Goal: Transaction & Acquisition: Purchase product/service

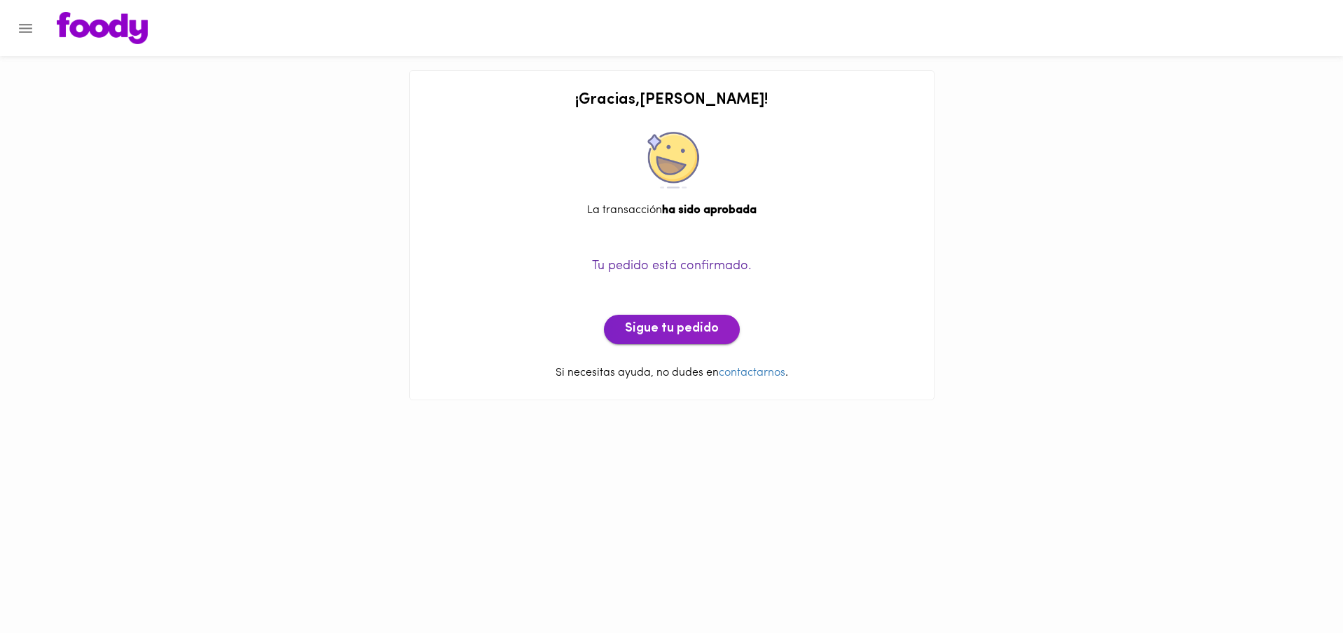
click at [653, 324] on span "Sigue tu pedido" at bounding box center [672, 329] width 94 height 15
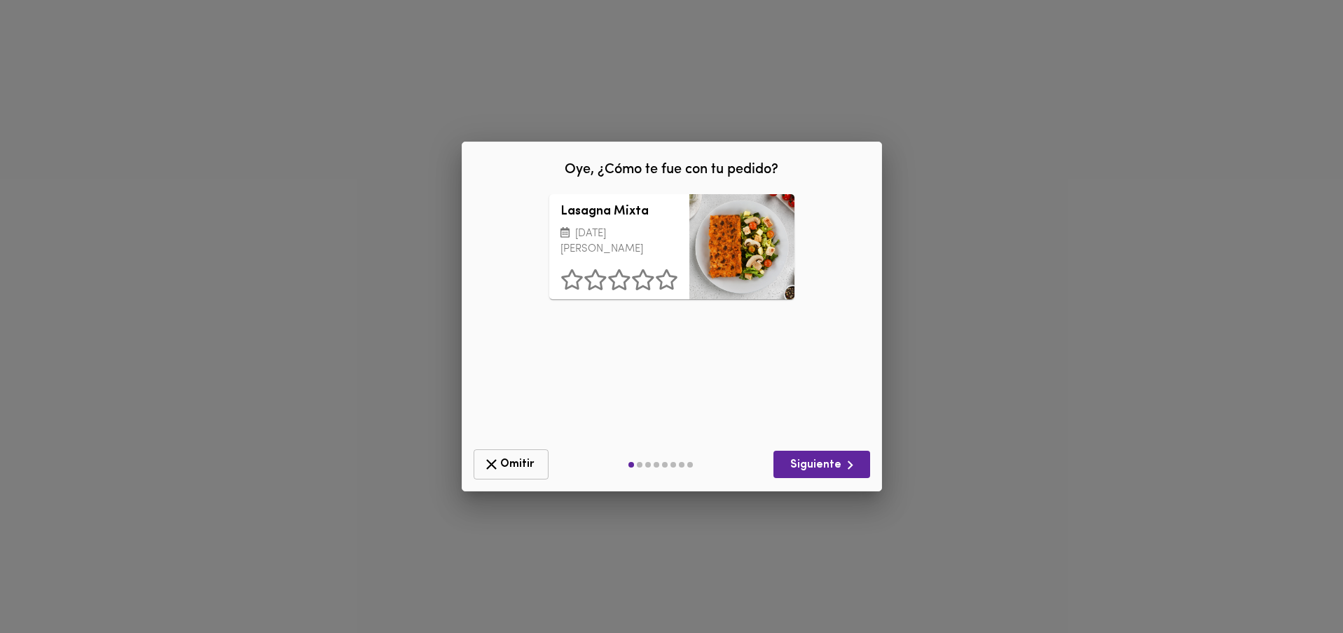
click at [501, 460] on span "Omitir" at bounding box center [511, 464] width 57 height 18
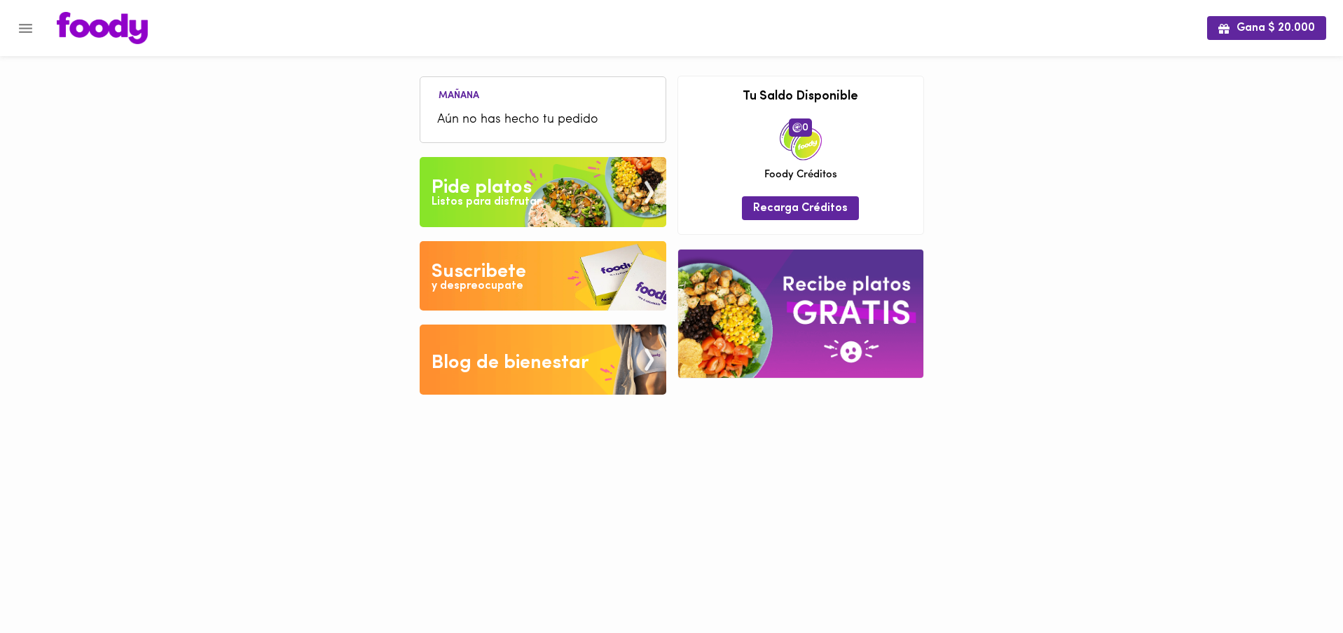
click at [529, 189] on div "Pide platos" at bounding box center [482, 188] width 100 height 28
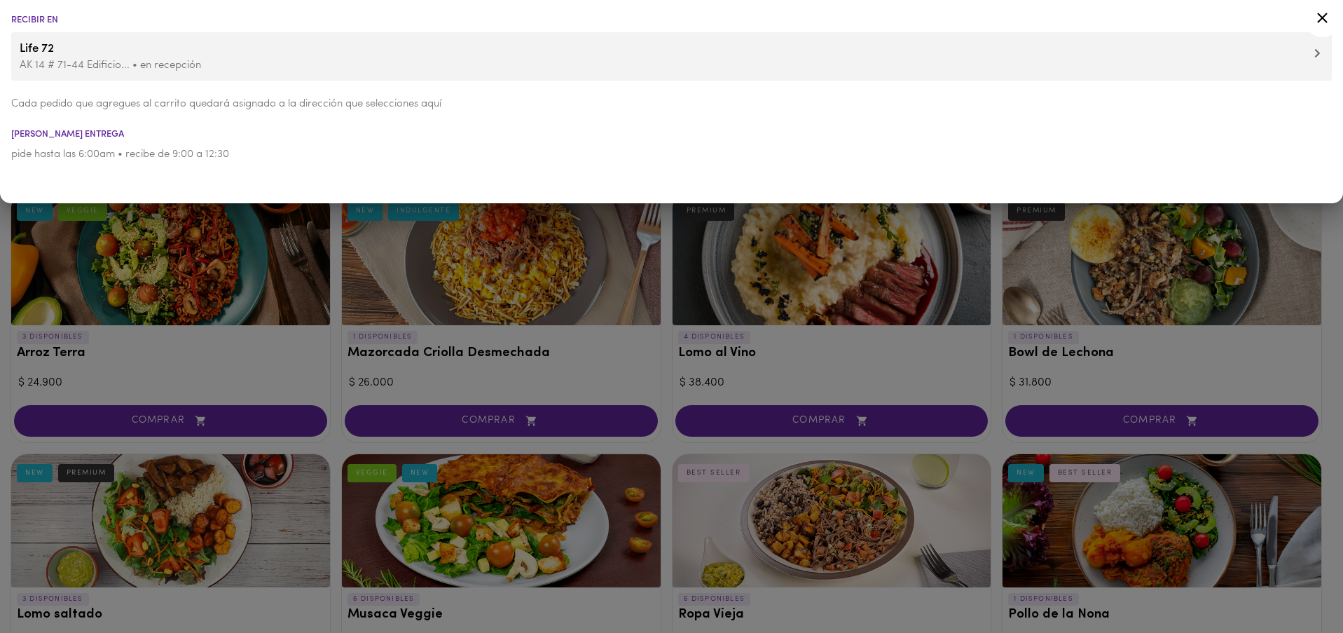
click at [102, 65] on p "AK 14 # 71-44 Edificio... • en recepción" at bounding box center [672, 65] width 1304 height 15
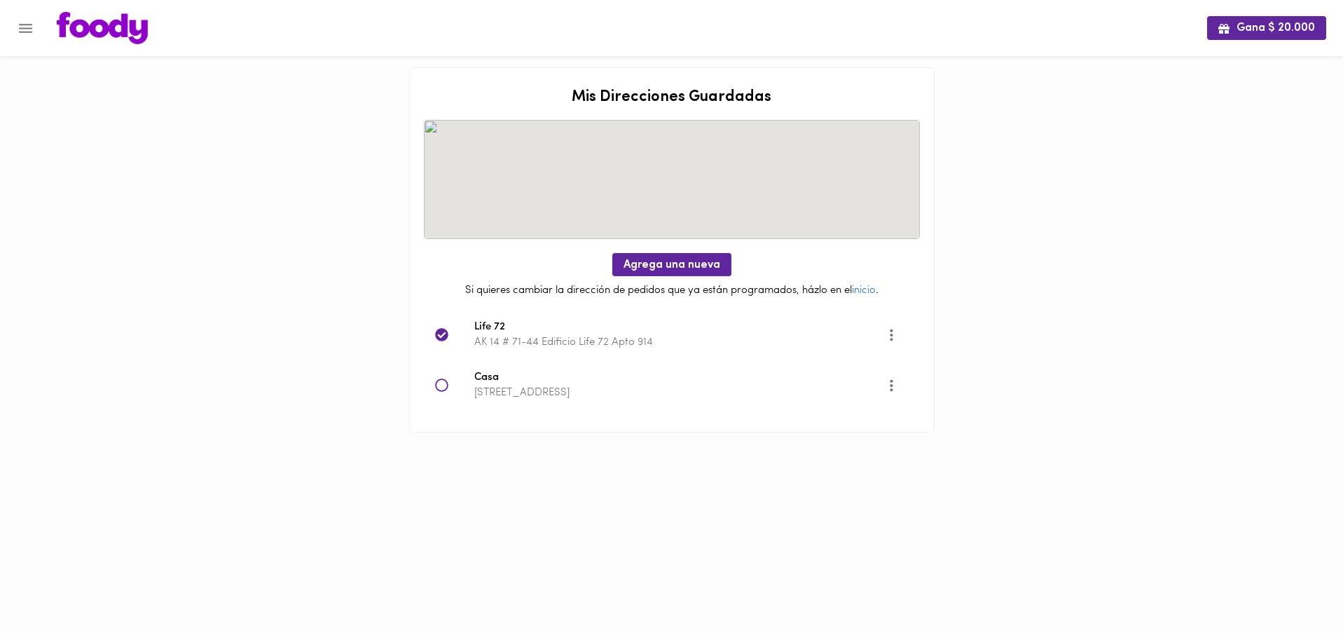
click at [443, 385] on icon at bounding box center [442, 385] width 14 height 14
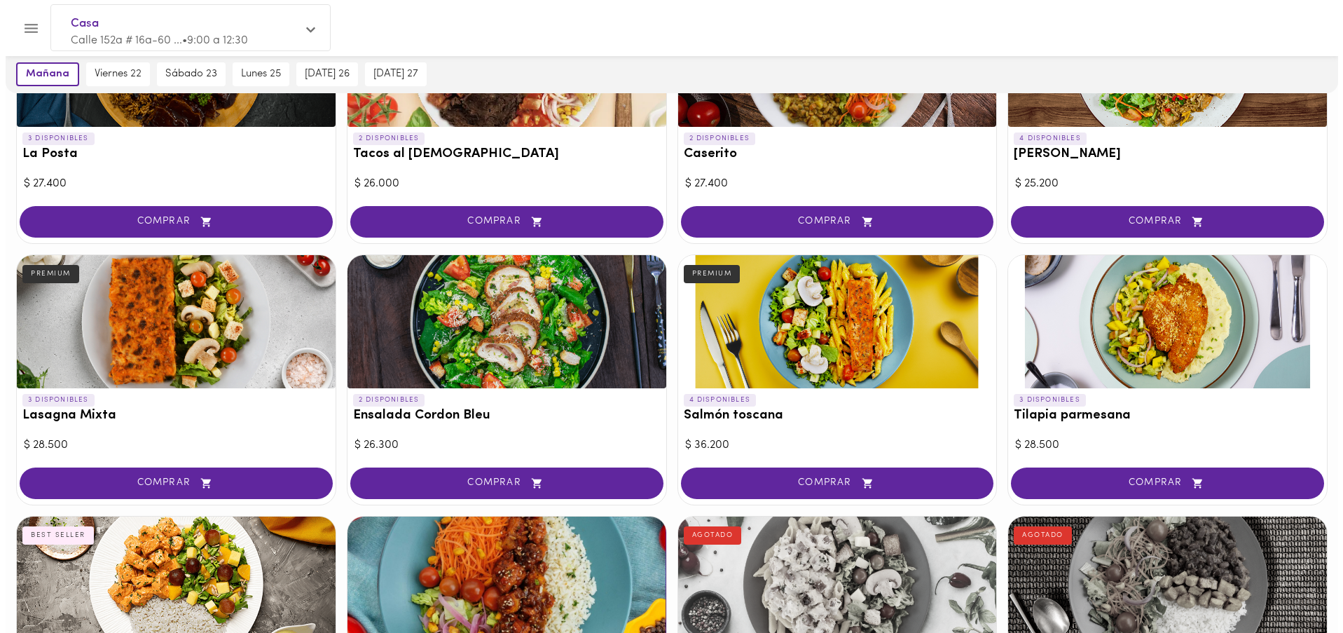
scroll to position [724, 0]
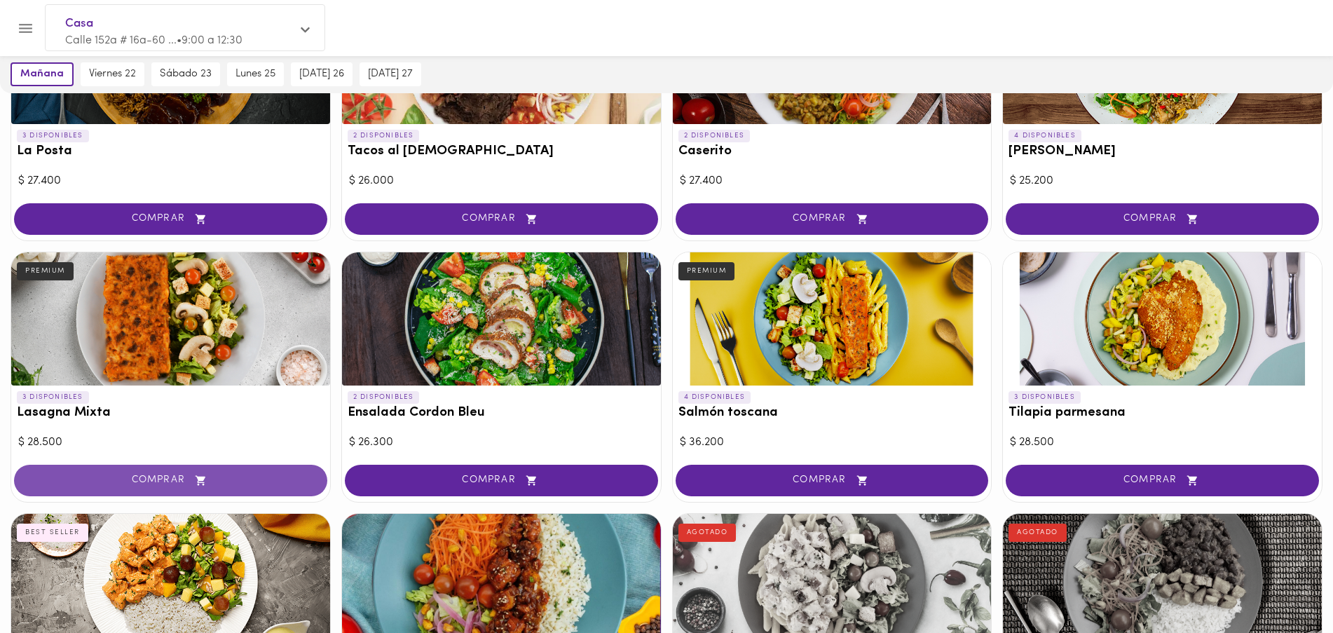
click at [170, 474] on span "COMPRAR" at bounding box center [171, 480] width 278 height 12
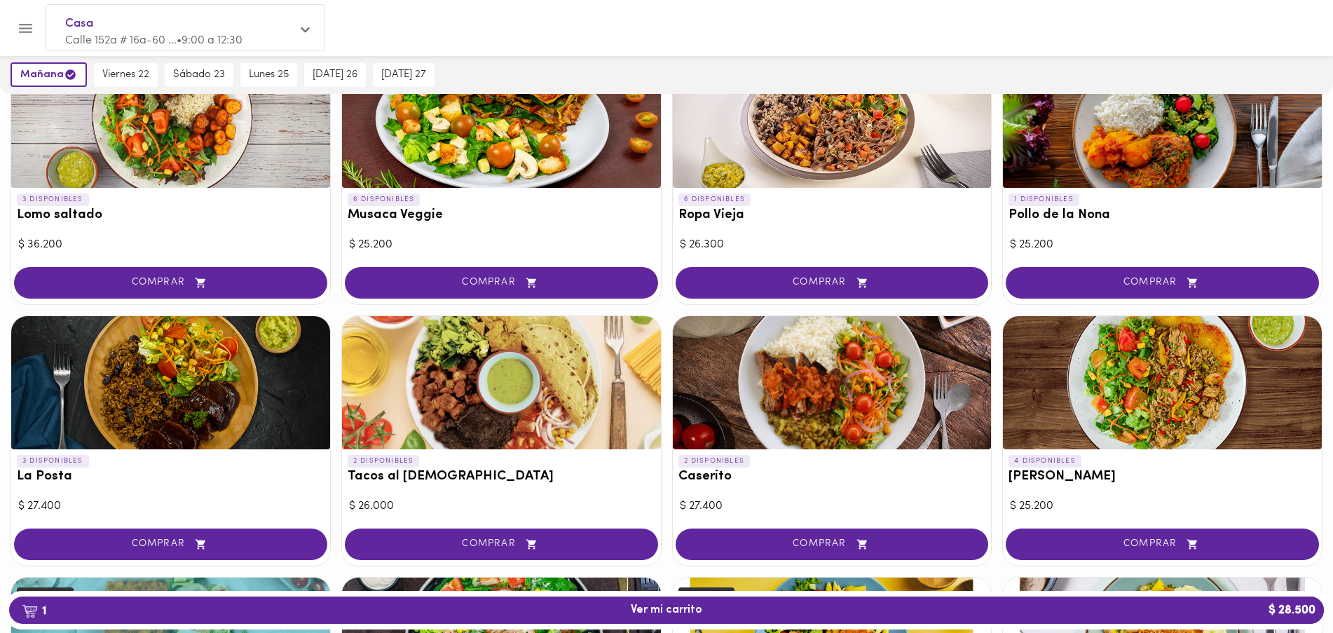
scroll to position [219, 0]
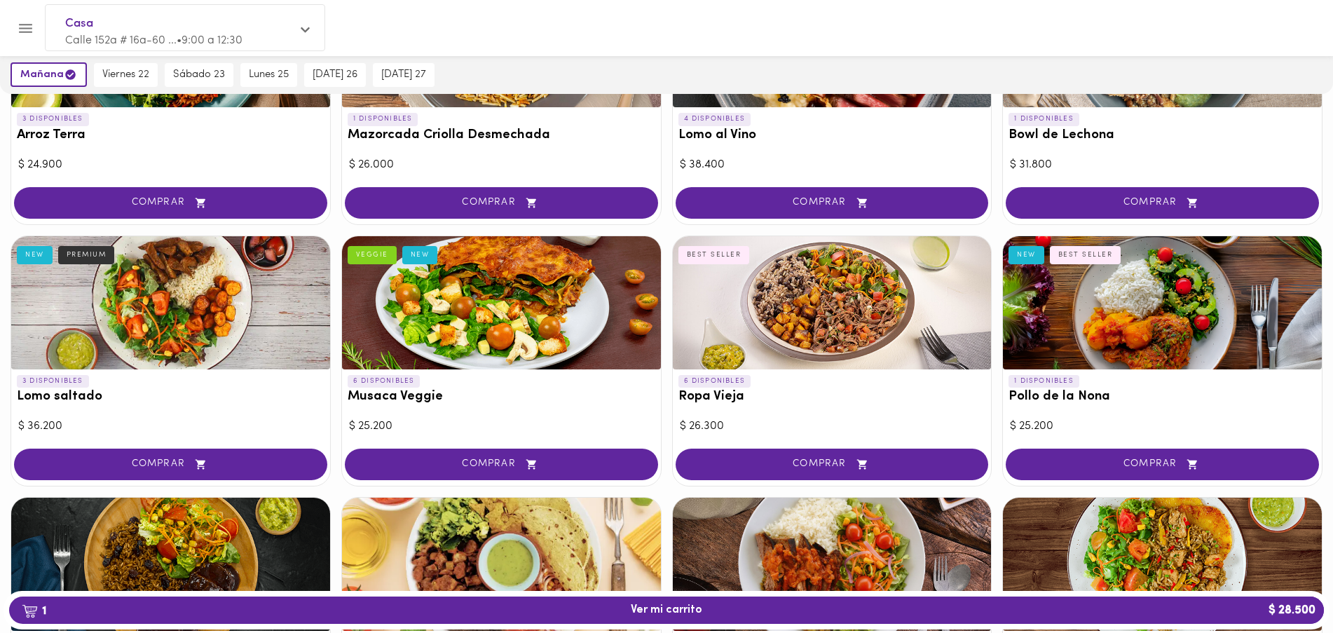
click at [773, 458] on span "COMPRAR" at bounding box center [832, 464] width 278 height 12
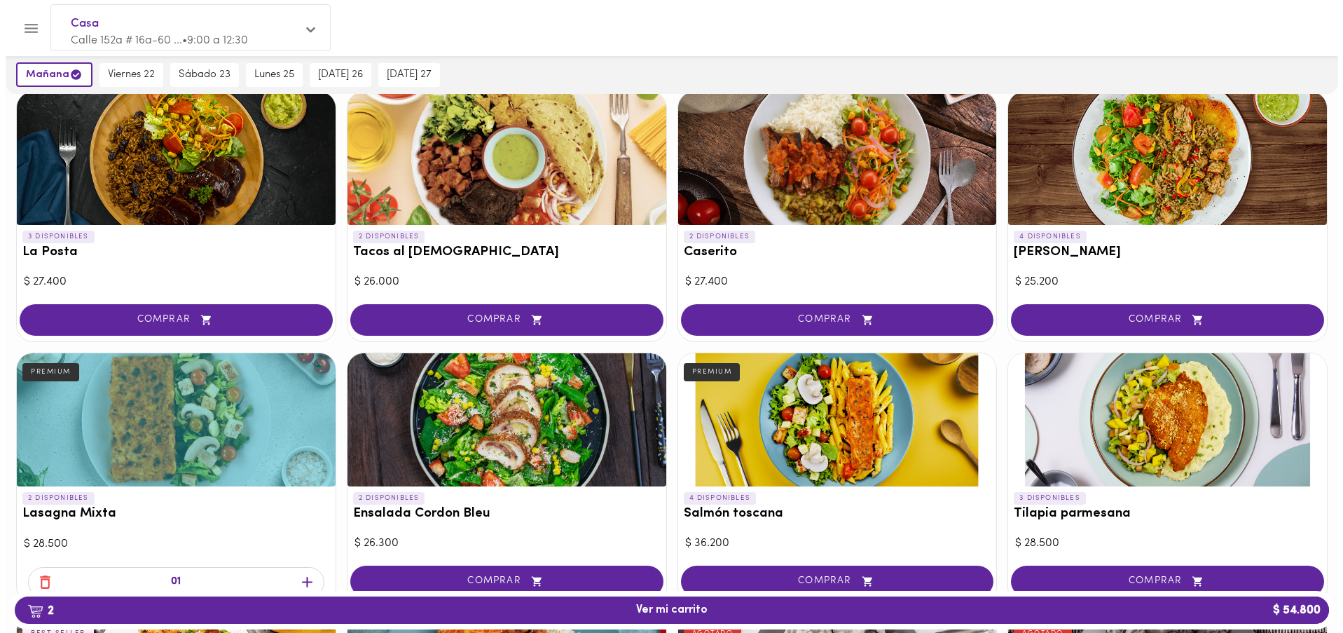
scroll to position [793, 0]
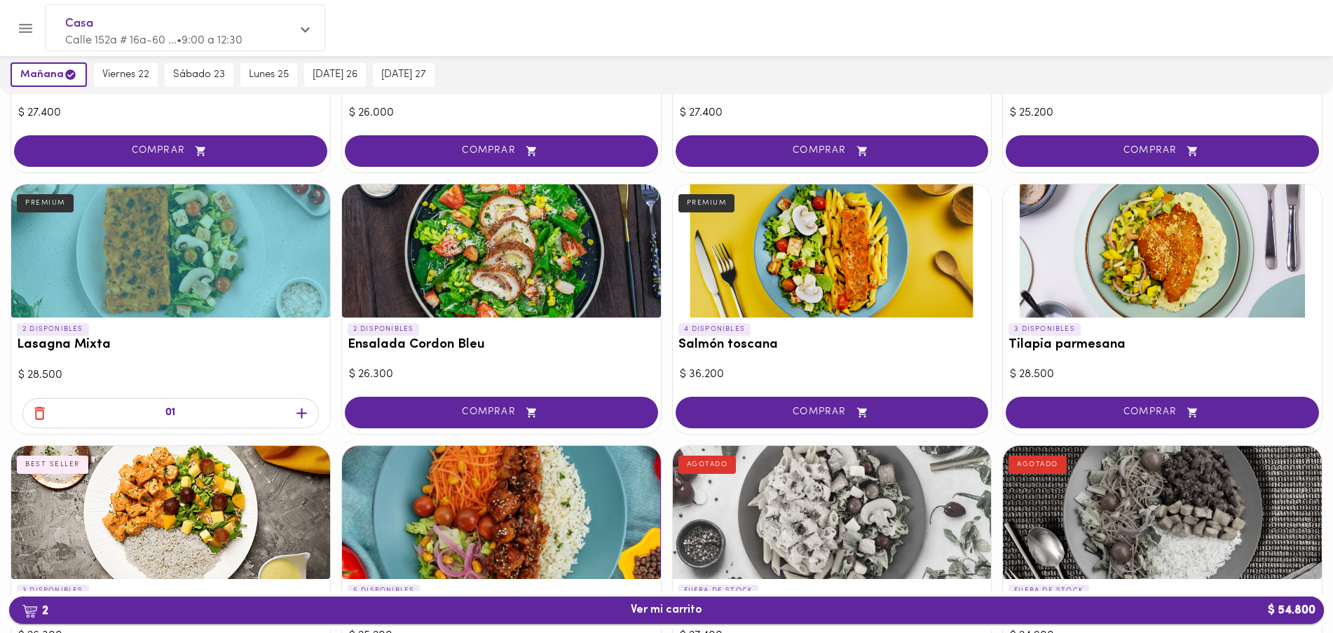
click at [670, 607] on span "2 Ver mi carrito $ 54.800" at bounding box center [666, 609] width 71 height 13
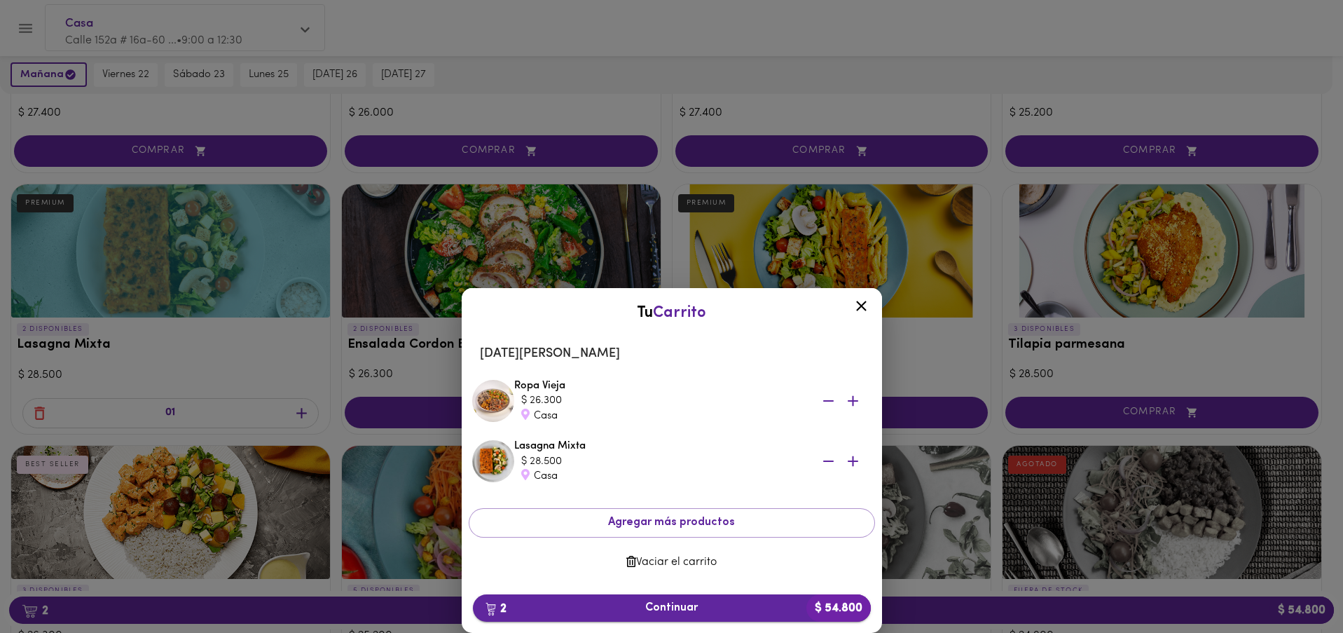
click at [687, 607] on span "2 Continuar $ 54.800" at bounding box center [672, 607] width 376 height 13
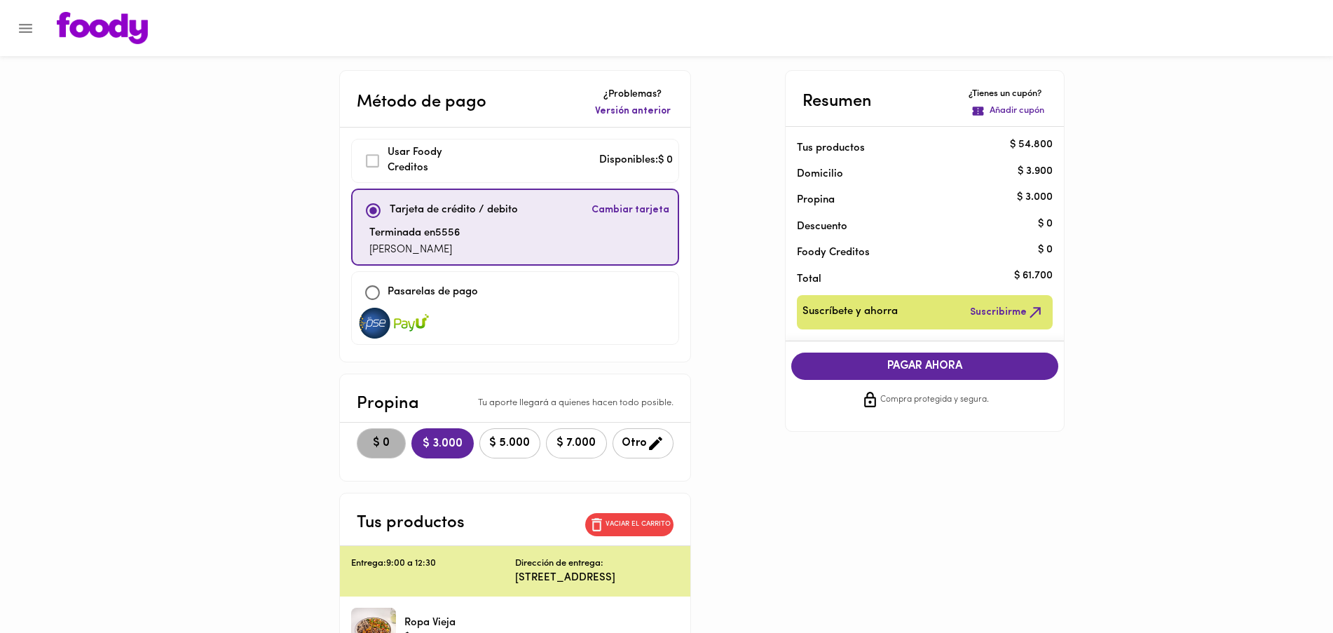
click at [383, 436] on span "$ 0" at bounding box center [381, 442] width 31 height 13
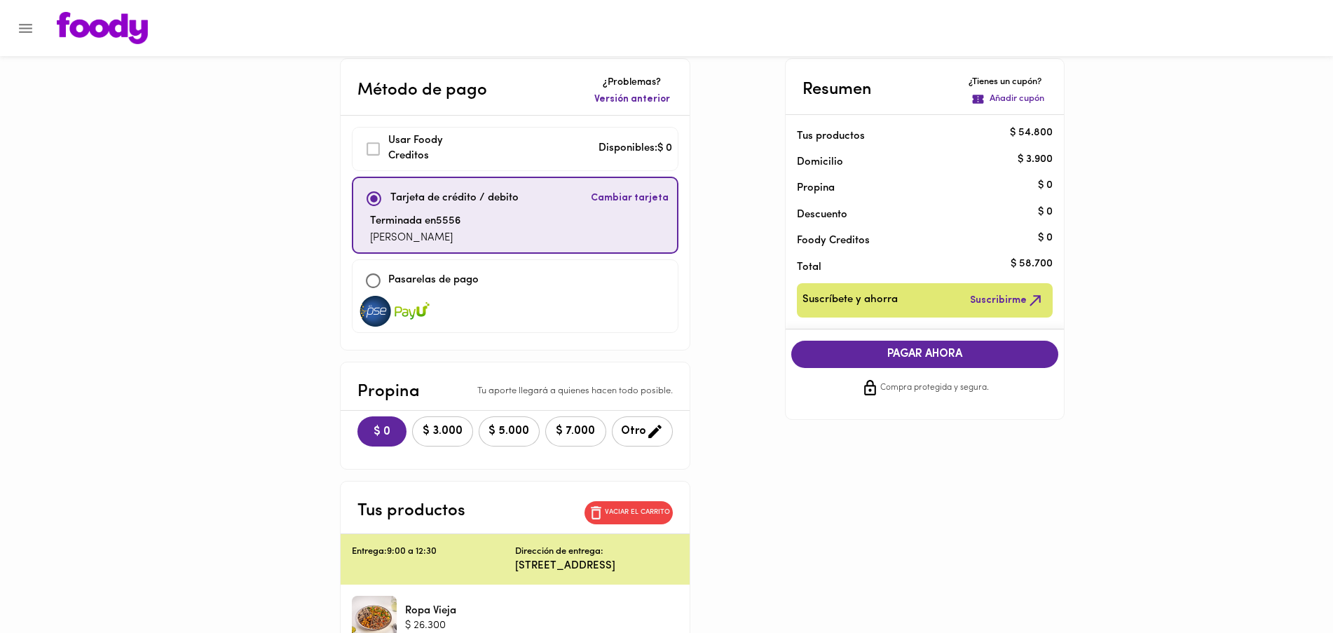
scroll to position [11, 0]
click at [881, 360] on span "PAGAR AHORA" at bounding box center [925, 354] width 240 height 13
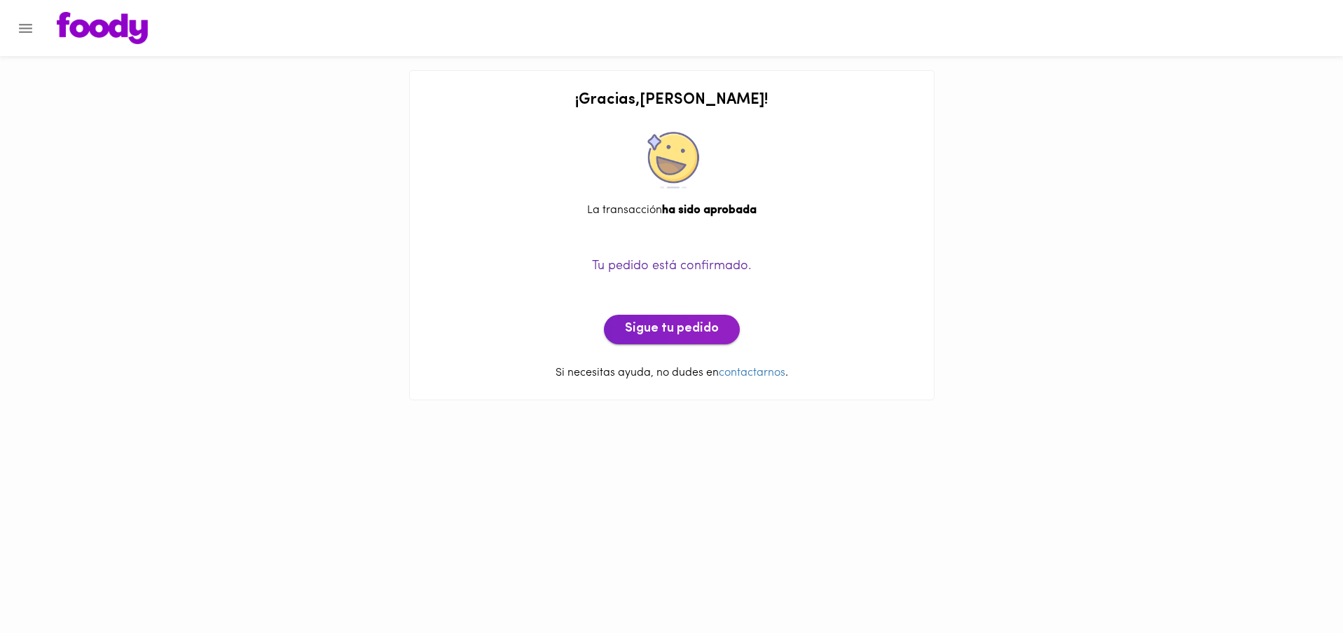
click at [642, 339] on button "Sigue tu pedido" at bounding box center [672, 329] width 136 height 29
